Goal: Information Seeking & Learning: Learn about a topic

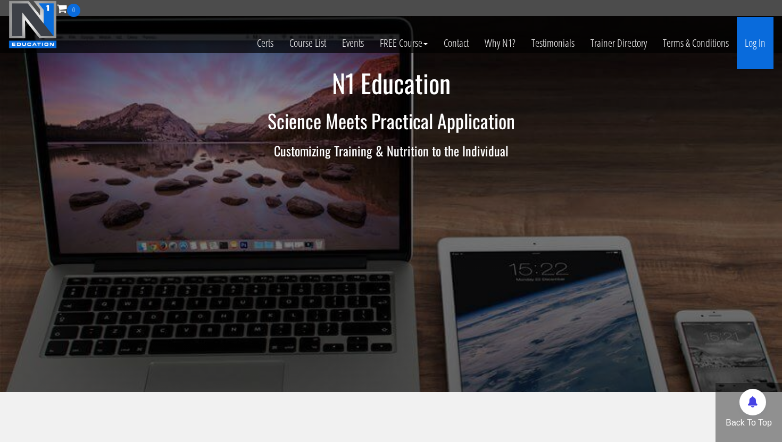
click at [384, 48] on link "Log In" at bounding box center [754, 43] width 37 height 52
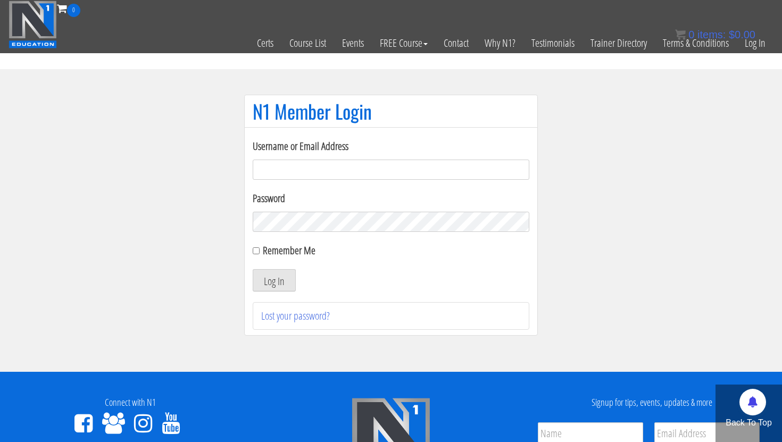
click at [473, 173] on input "Username or Email Address" at bounding box center [391, 170] width 276 height 20
type input "georgiekean@gmail.com"
click at [284, 284] on button "Log In" at bounding box center [274, 280] width 43 height 22
click at [263, 278] on button "Log In" at bounding box center [274, 280] width 43 height 22
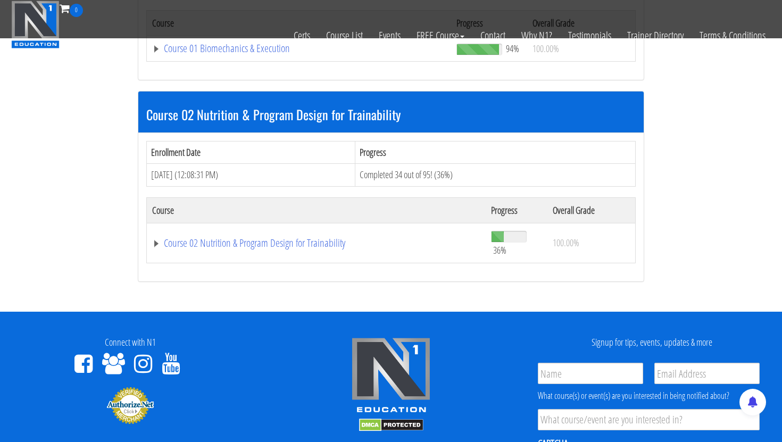
scroll to position [439, 0]
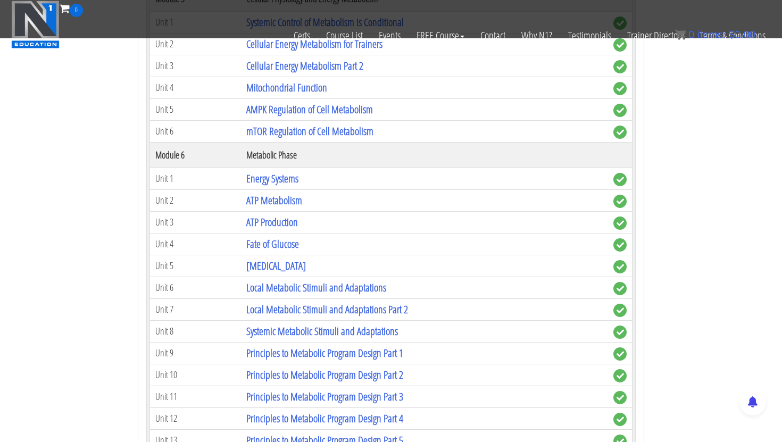
scroll to position [1362, 0]
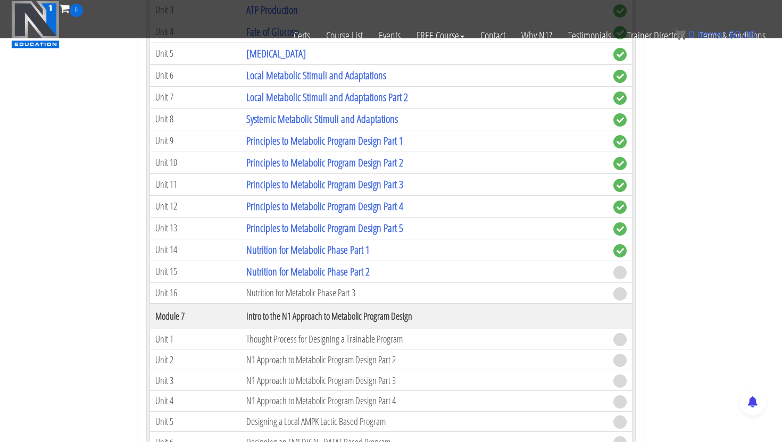
click at [273, 282] on td "Nutrition for Metabolic Phase Part 2" at bounding box center [424, 272] width 367 height 22
click at [276, 271] on link "Nutrition for Metabolic Phase Part 2" at bounding box center [307, 271] width 123 height 14
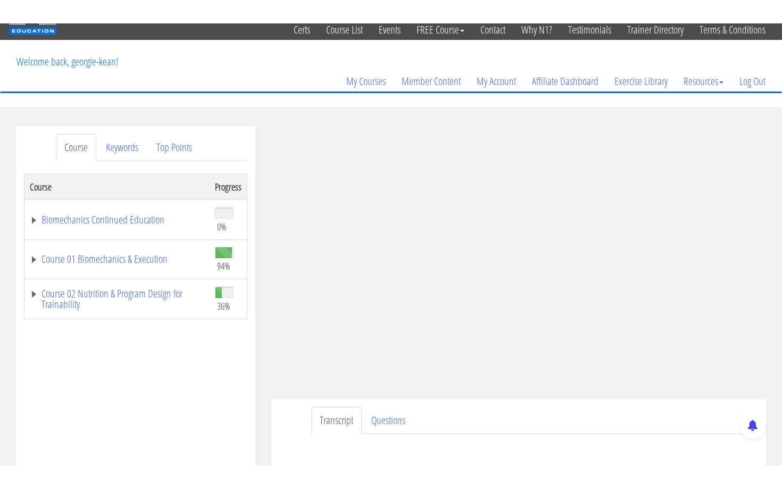
scroll to position [42, 0]
